Goal: Task Accomplishment & Management: Manage account settings

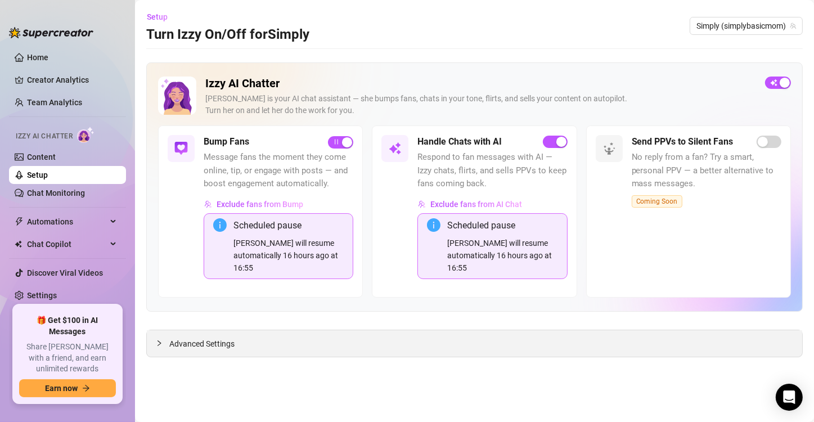
click at [182, 338] on span "Advanced Settings" at bounding box center [201, 344] width 65 height 12
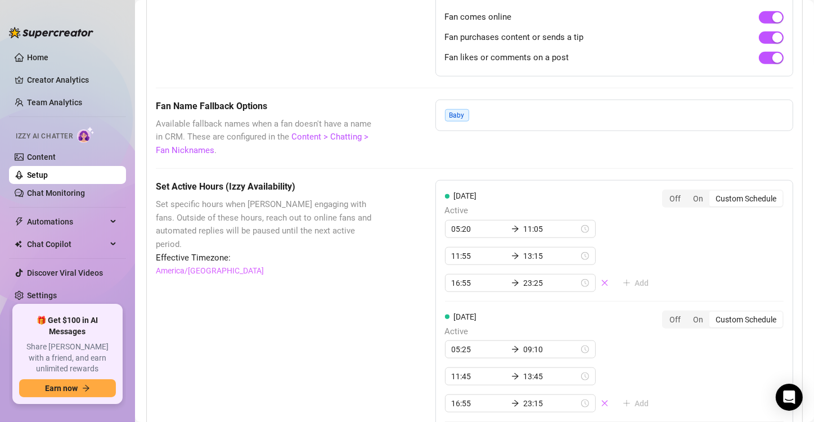
scroll to position [956, 0]
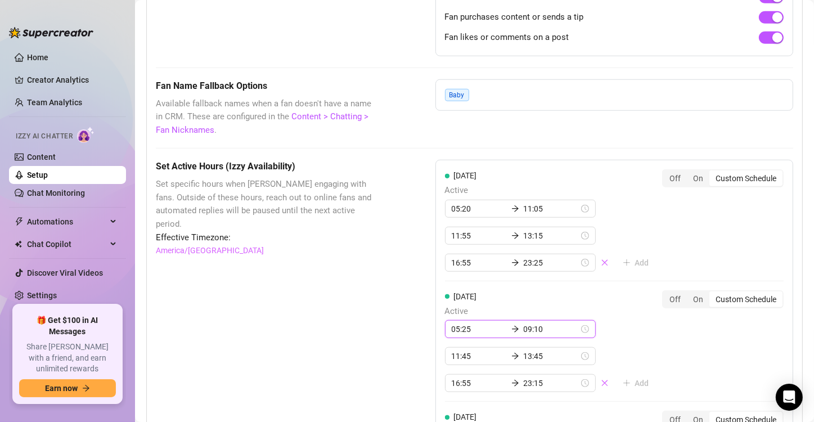
click at [530, 323] on input "09:10" at bounding box center [551, 329] width 55 height 12
click at [498, 214] on div "11" at bounding box center [496, 213] width 27 height 16
click at [528, 194] on div "05" at bounding box center [528, 196] width 27 height 16
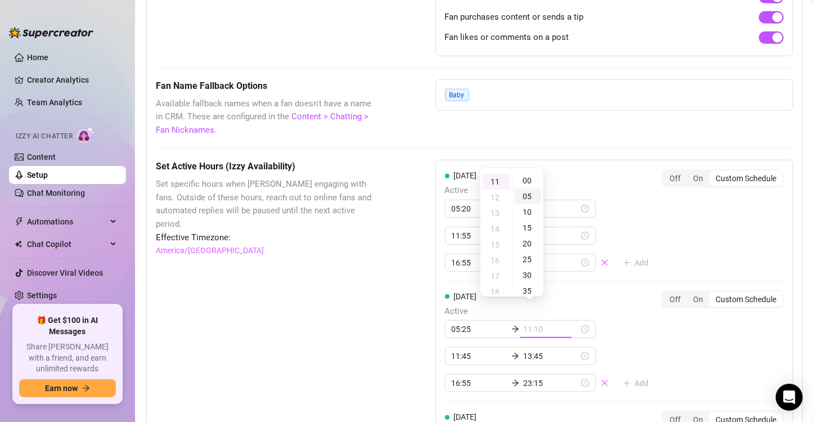
scroll to position [15, 0]
type input "11:05"
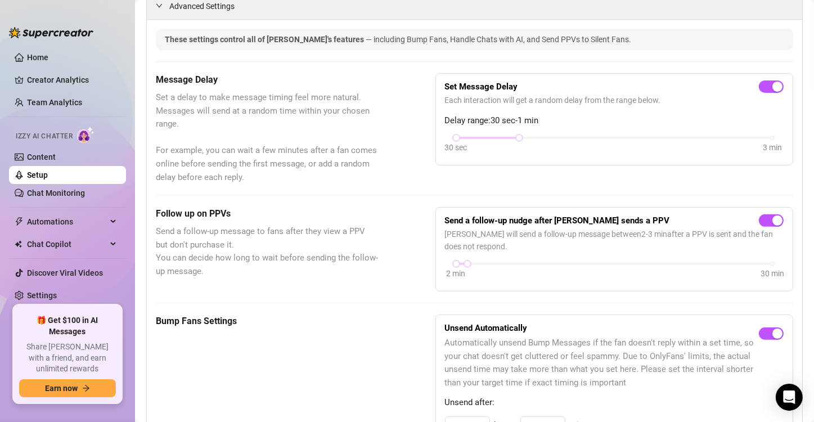
scroll to position [0, 0]
